Goal: Transaction & Acquisition: Purchase product/service

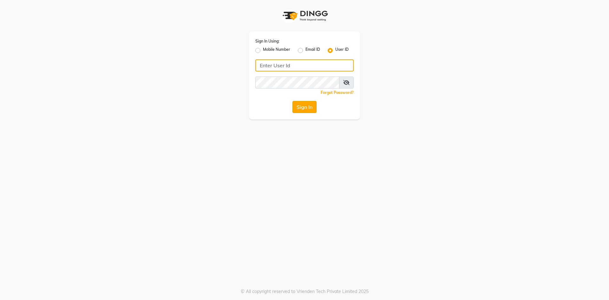
type input "e1851-01"
click at [302, 109] on button "Sign In" at bounding box center [305, 107] width 24 height 12
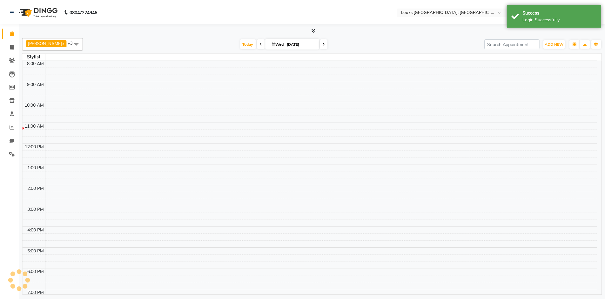
scroll to position [16, 0]
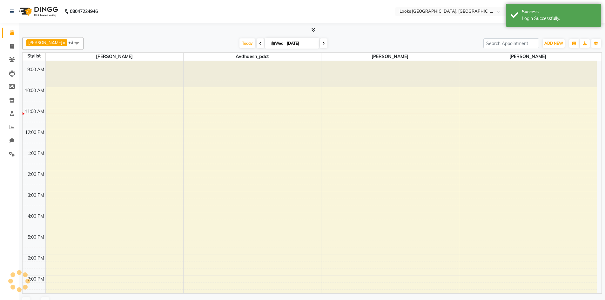
select select "en"
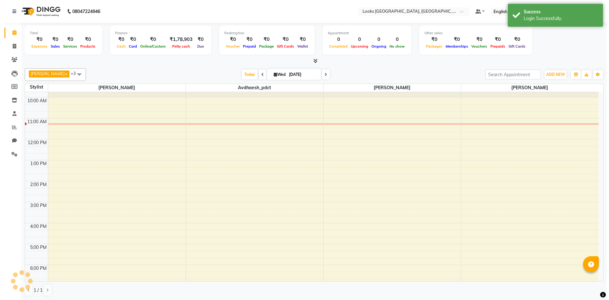
scroll to position [0, 0]
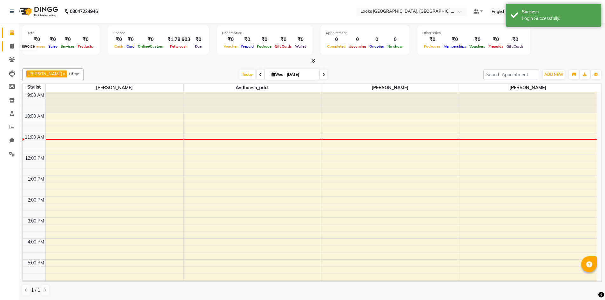
click at [16, 48] on span at bounding box center [11, 46] width 11 height 7
select select "service"
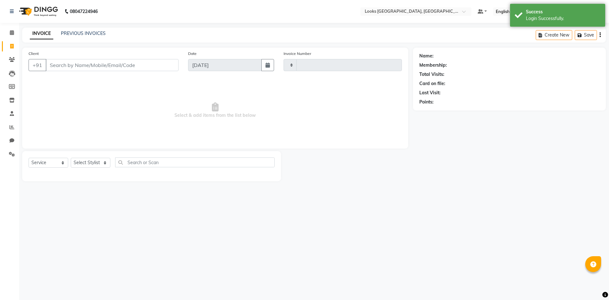
type input "1709"
select select "4460"
click at [92, 10] on b "08047224946" at bounding box center [84, 12] width 28 height 18
click at [94, 36] on link "PREVIOUS INVOICES" at bounding box center [83, 33] width 45 height 6
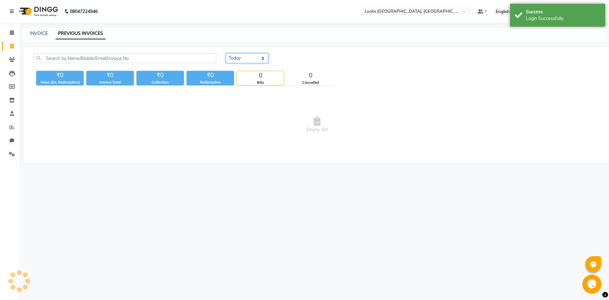
click at [253, 57] on select "Today Yesterday Custom Range" at bounding box center [247, 58] width 43 height 10
select select "yesterday"
click at [226, 53] on select "Today Yesterday Custom Range" at bounding box center [247, 58] width 43 height 10
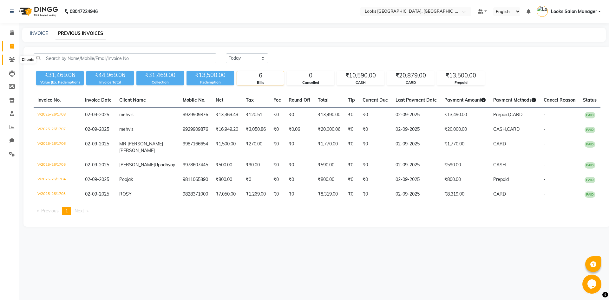
click at [10, 57] on icon at bounding box center [12, 59] width 6 height 5
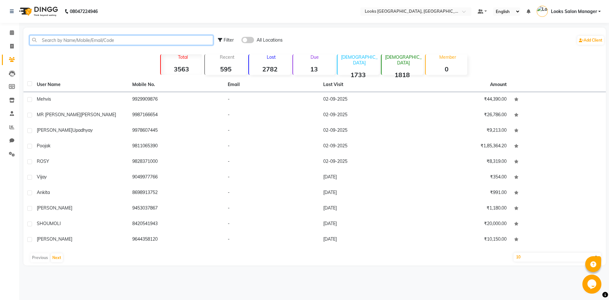
click at [103, 38] on input "text" at bounding box center [122, 40] width 184 height 10
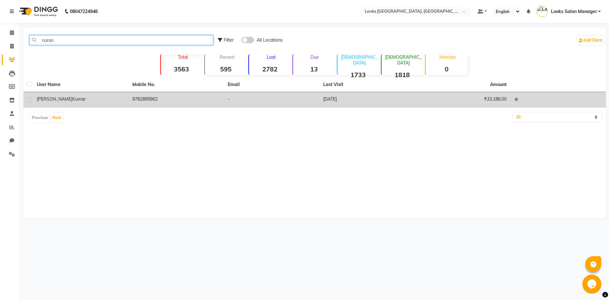
type input "naran"
click at [333, 95] on td "24-08-2025" at bounding box center [368, 100] width 96 height 16
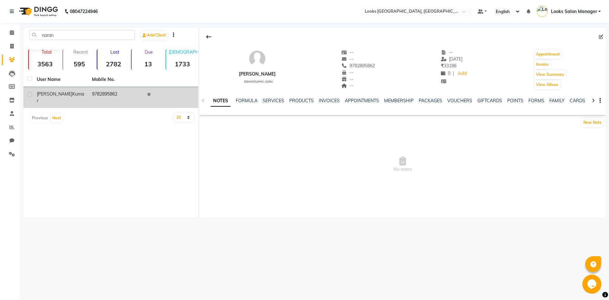
drag, startPoint x: 353, startPoint y: 65, endPoint x: 383, endPoint y: 65, distance: 30.8
click at [383, 65] on div "Narander kumar male -- -- 9782895862 -- -- -- -- 24-08-2025 ₹ 33186 0 | Add App…" at bounding box center [403, 66] width 406 height 47
copy span "9782895862"
click at [10, 48] on icon at bounding box center [11, 46] width 3 height 5
select select "service"
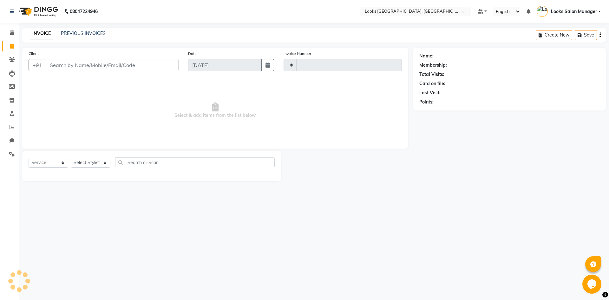
type input "1709"
select select "4460"
type input "9782895862"
select select "1: Object"
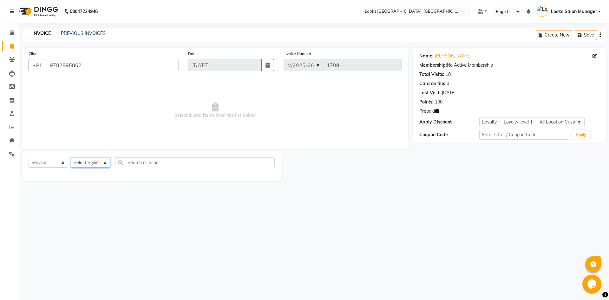
click at [78, 162] on select "Select Stylist Avdhaesh_pdct COUNTER SALES Ganesh Kalpana_mgr Looks Salon Manag…" at bounding box center [91, 163] width 40 height 10
select select "25215"
click at [71, 158] on select "Select Stylist Avdhaesh_pdct COUNTER SALES Ganesh Kalpana_mgr Looks Salon Manag…" at bounding box center [91, 163] width 40 height 10
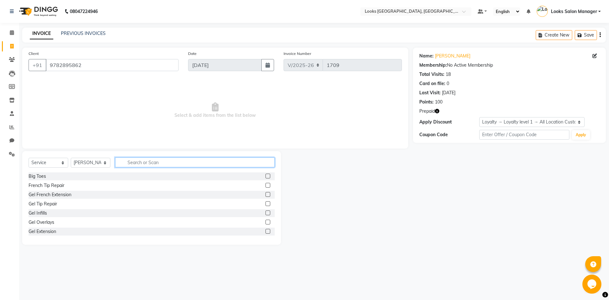
click at [155, 163] on input "text" at bounding box center [195, 162] width 160 height 10
type input "cut"
click at [266, 185] on label at bounding box center [268, 185] width 5 height 5
click at [266, 185] on input "checkbox" at bounding box center [268, 185] width 4 height 4
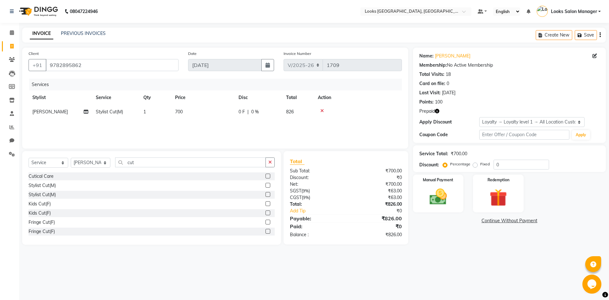
click at [266, 185] on label at bounding box center [268, 185] width 5 height 5
click at [266, 185] on input "checkbox" at bounding box center [268, 185] width 4 height 4
checkbox input "false"
click at [63, 131] on td "[PERSON_NAME]" at bounding box center [60, 126] width 63 height 14
select select "25215"
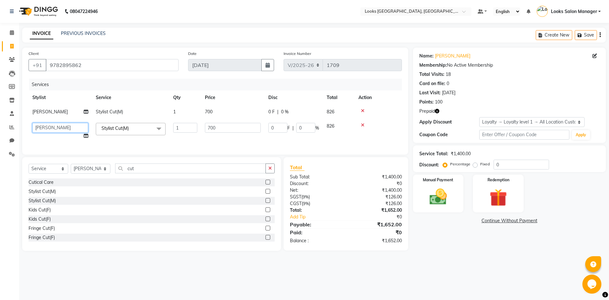
click at [63, 130] on select "Avdhaesh_pdct COUNTER SALES Ganesh Kalpana_mgr Looks Salon Manager MOHSIN Navee…" at bounding box center [60, 128] width 56 height 10
select select "64711"
click at [139, 139] on td "Stylist Cut(M) x Big Toes French Tip Repair Gel French Extension Gel Tip Repair…" at bounding box center [130, 131] width 77 height 24
drag, startPoint x: 502, startPoint y: 208, endPoint x: 508, endPoint y: 211, distance: 7.1
click at [502, 207] on img at bounding box center [499, 197] width 30 height 23
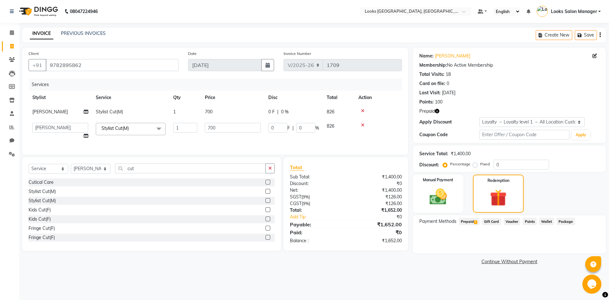
click at [475, 221] on span "1" at bounding box center [475, 222] width 3 height 4
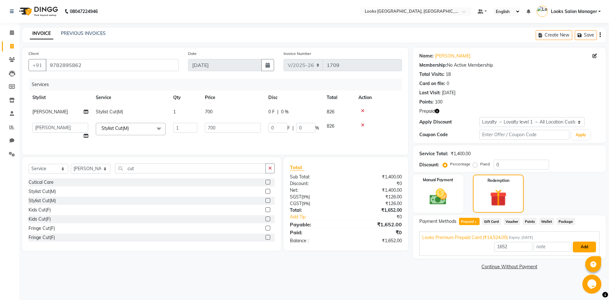
click at [582, 244] on button "Add" at bounding box center [584, 246] width 23 height 11
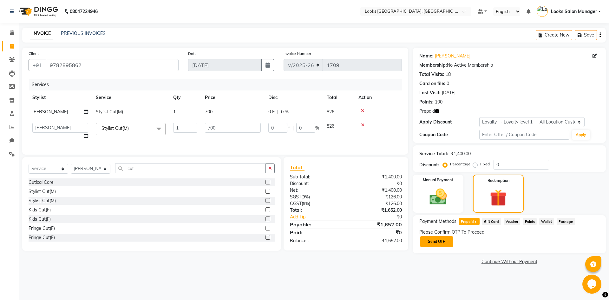
click at [440, 242] on button "Send OTP" at bounding box center [436, 241] width 33 height 11
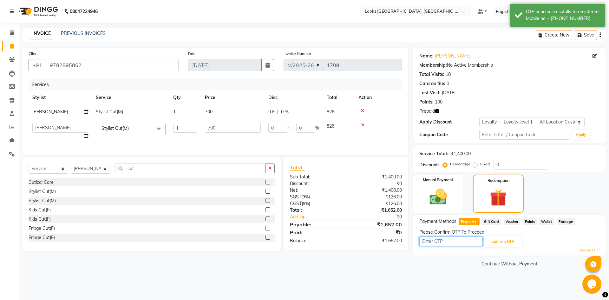
click at [443, 243] on input "text" at bounding box center [451, 241] width 63 height 10
click at [436, 110] on icon "button" at bounding box center [437, 111] width 4 height 4
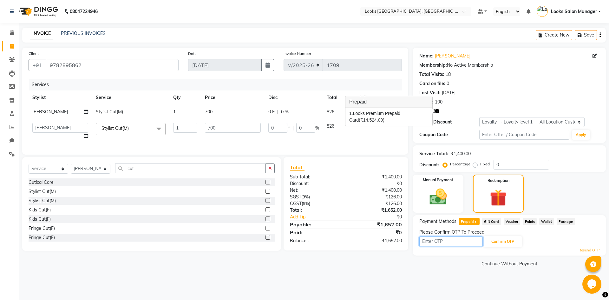
click at [447, 242] on input "text" at bounding box center [451, 241] width 63 height 10
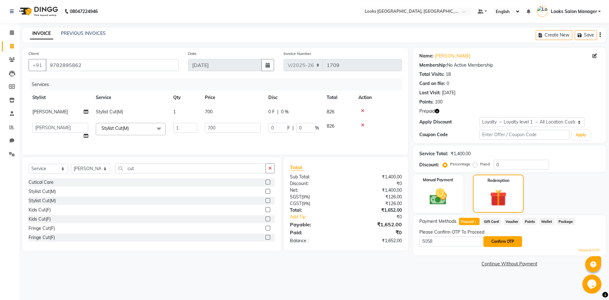
click at [498, 241] on button "Confirm OTP" at bounding box center [503, 241] width 39 height 11
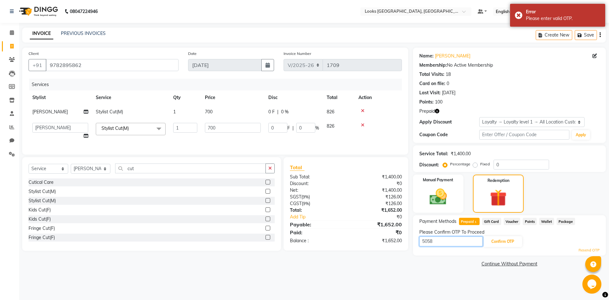
click at [422, 244] on input "5058" at bounding box center [451, 241] width 63 height 10
type input "1058"
click at [504, 242] on button "Confirm OTP" at bounding box center [503, 241] width 39 height 11
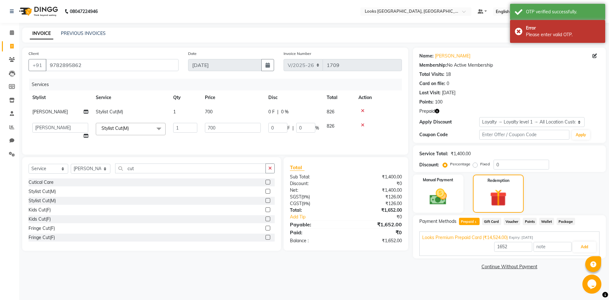
click at [587, 253] on div "1652 Add" at bounding box center [509, 247] width 175 height 12
click at [584, 245] on button "Add" at bounding box center [584, 246] width 23 height 11
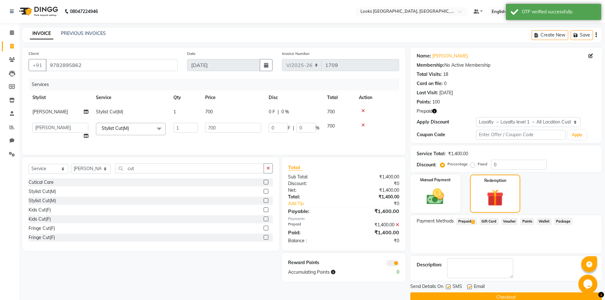
click at [447, 287] on label at bounding box center [448, 286] width 5 height 5
click at [447, 287] on input "checkbox" at bounding box center [448, 287] width 4 height 4
checkbox input "false"
click at [445, 295] on button "Checkout" at bounding box center [505, 297] width 191 height 10
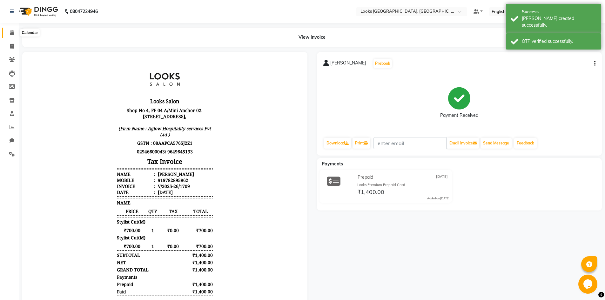
click at [16, 32] on span at bounding box center [11, 32] width 11 height 7
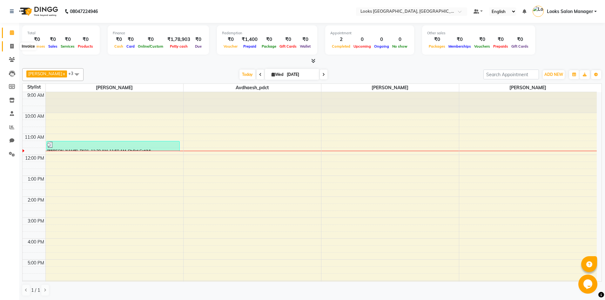
click at [13, 47] on icon at bounding box center [11, 46] width 3 height 5
select select "service"
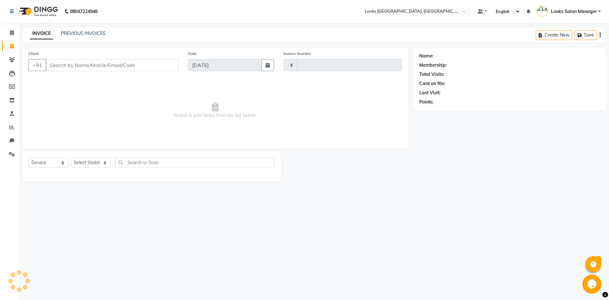
type input "1710"
select select "4460"
click at [88, 35] on link "PREVIOUS INVOICES" at bounding box center [83, 33] width 45 height 6
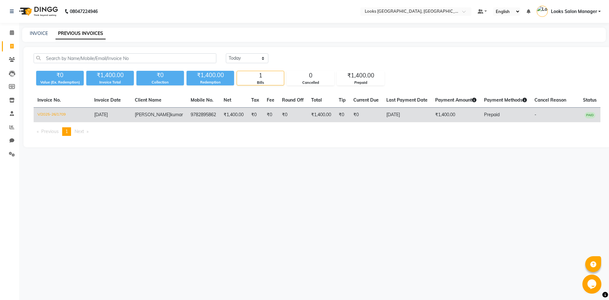
click at [166, 112] on td "Narander kumar" at bounding box center [159, 115] width 56 height 15
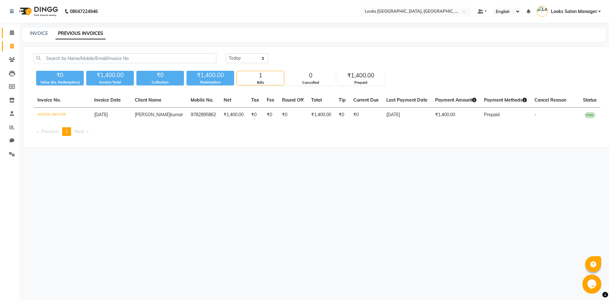
click at [14, 31] on icon at bounding box center [12, 32] width 4 height 5
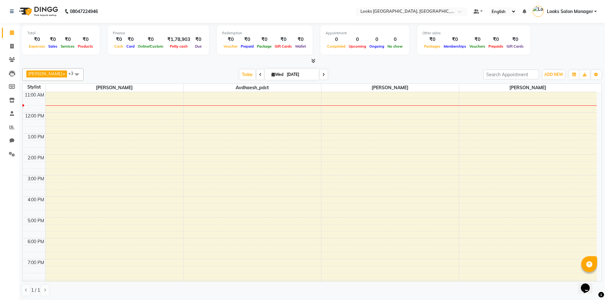
click at [313, 61] on icon at bounding box center [313, 60] width 4 height 5
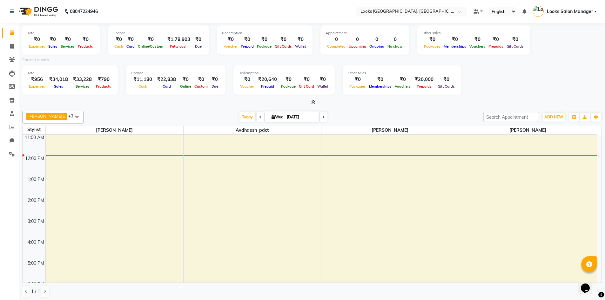
click at [310, 105] on span at bounding box center [311, 102] width 7 height 7
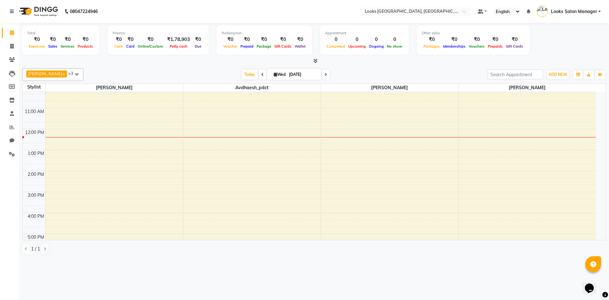
scroll to position [10, 0]
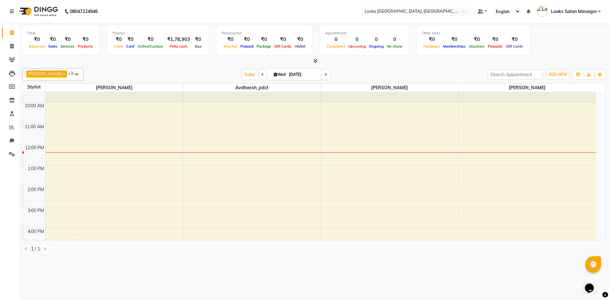
click at [314, 59] on icon at bounding box center [316, 60] width 4 height 5
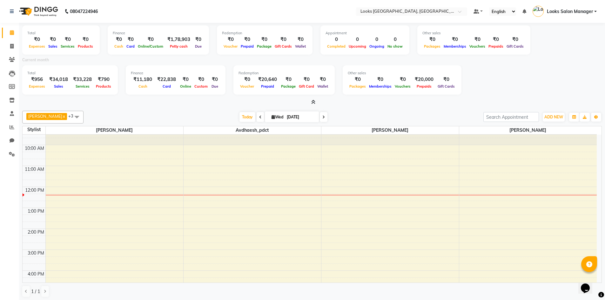
click at [308, 102] on span at bounding box center [311, 102] width 7 height 7
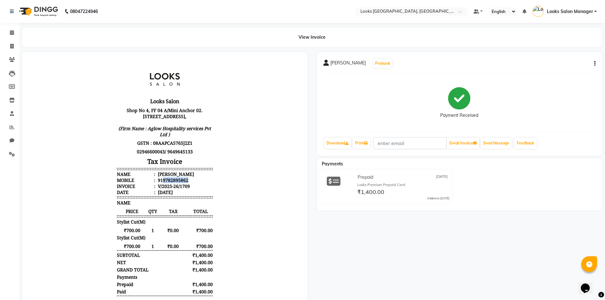
drag, startPoint x: 157, startPoint y: 185, endPoint x: 197, endPoint y: 185, distance: 40.3
click at [197, 183] on li "Mobile : 919782895862" at bounding box center [165, 180] width 96 height 6
copy div "9782895862"
click at [15, 43] on span at bounding box center [11, 46] width 11 height 7
select select "service"
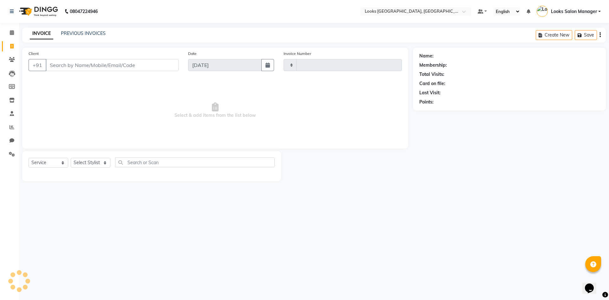
type input "1710"
select select "4460"
type input "9782895862"
select select "1: Object"
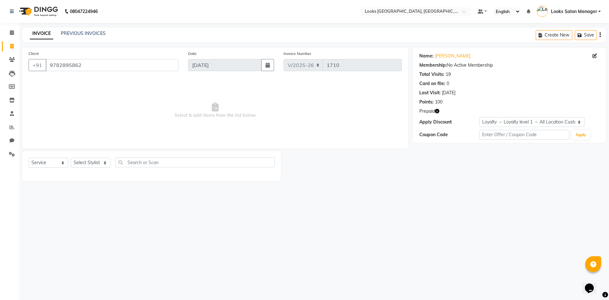
click at [435, 109] on icon "button" at bounding box center [437, 111] width 4 height 4
drag, startPoint x: 54, startPoint y: 162, endPoint x: 56, endPoint y: 167, distance: 5.1
click at [54, 162] on select "Select Service Product Membership Package Voucher Prepaid Gift Card" at bounding box center [49, 163] width 40 height 10
select select "product"
click at [29, 158] on select "Select Service Product Membership Package Voucher Prepaid Gift Card" at bounding box center [49, 163] width 40 height 10
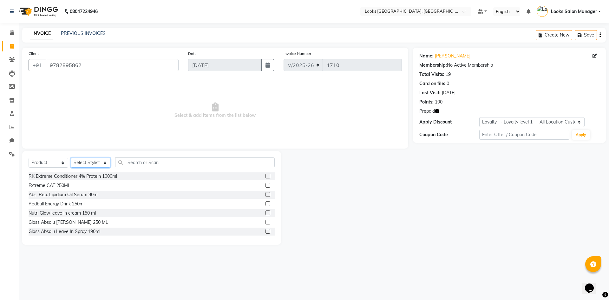
click at [99, 160] on select "Select Stylist Avdhaesh_pdct COUNTER SALES Ganesh Kalpana_mgr Looks Salon Manag…" at bounding box center [91, 163] width 40 height 10
select select "33002"
click at [71, 158] on select "Select Stylist Avdhaesh_pdct COUNTER SALES Ganesh Kalpana_mgr Looks Salon Manag…" at bounding box center [91, 163] width 40 height 10
click at [214, 162] on input "text" at bounding box center [195, 162] width 160 height 10
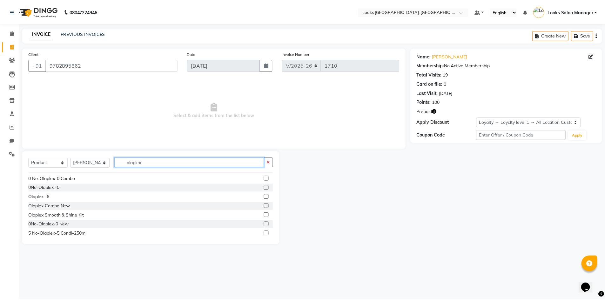
scroll to position [63, 0]
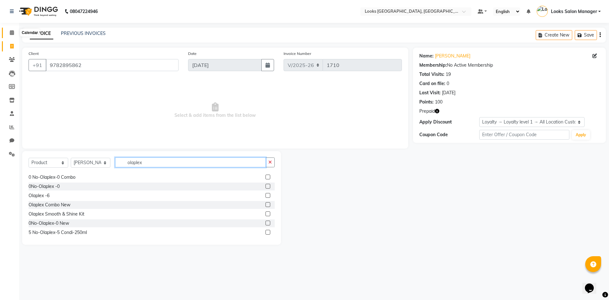
type input "olaplex"
click at [12, 33] on icon at bounding box center [12, 32] width 4 height 5
